Goal: Transaction & Acquisition: Purchase product/service

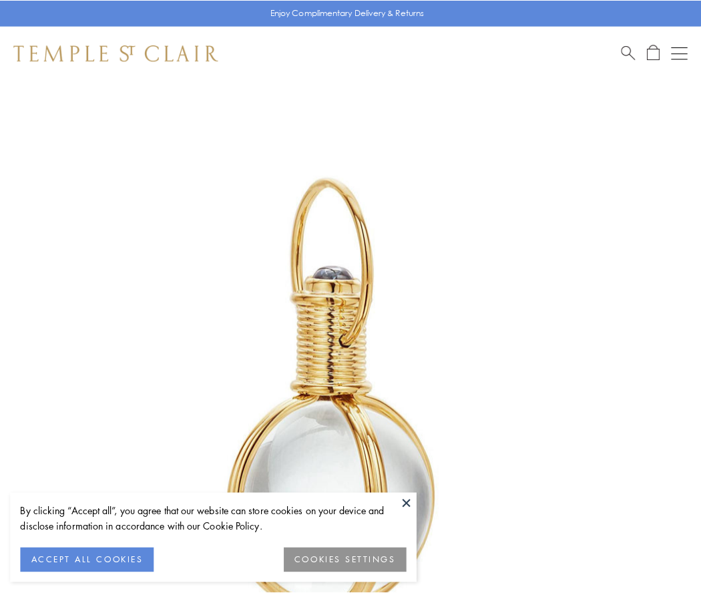
scroll to position [349, 0]
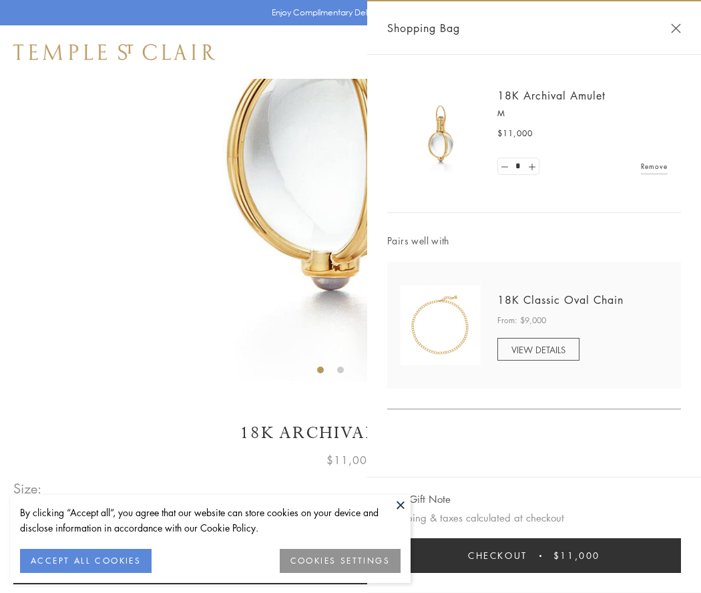
click at [534, 556] on button "Checkout $11,000" at bounding box center [534, 555] width 294 height 35
